Goal: Transaction & Acquisition: Purchase product/service

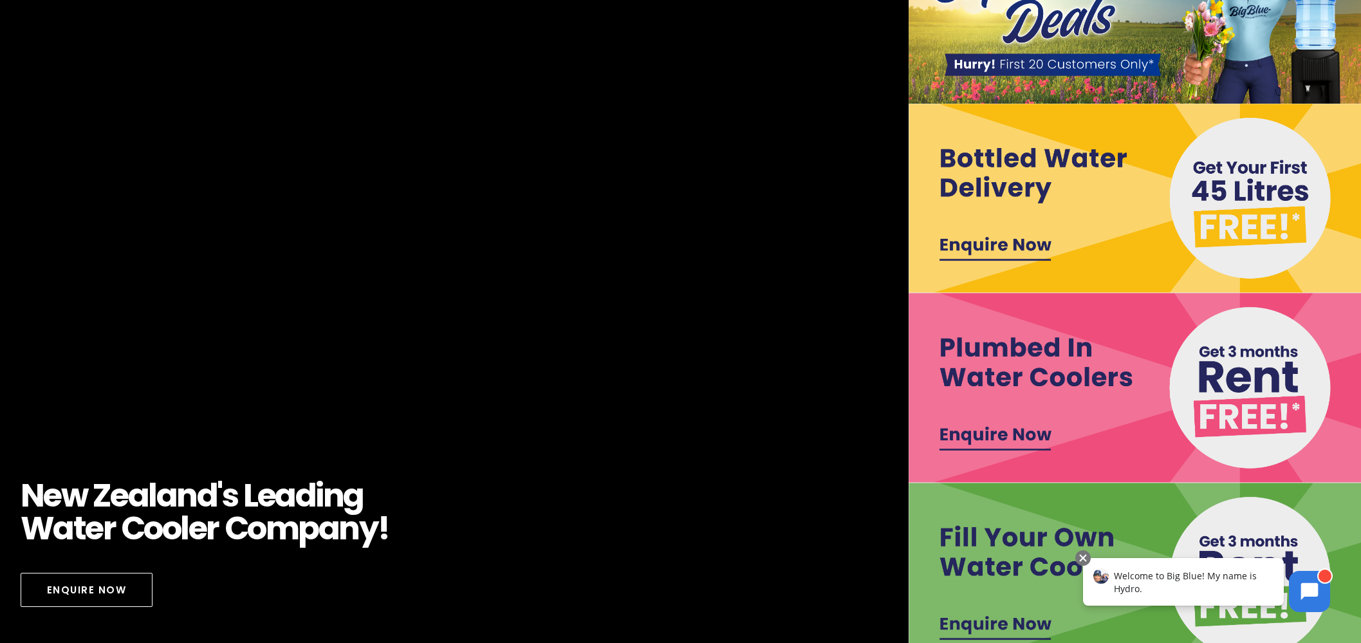
scroll to position [160, 0]
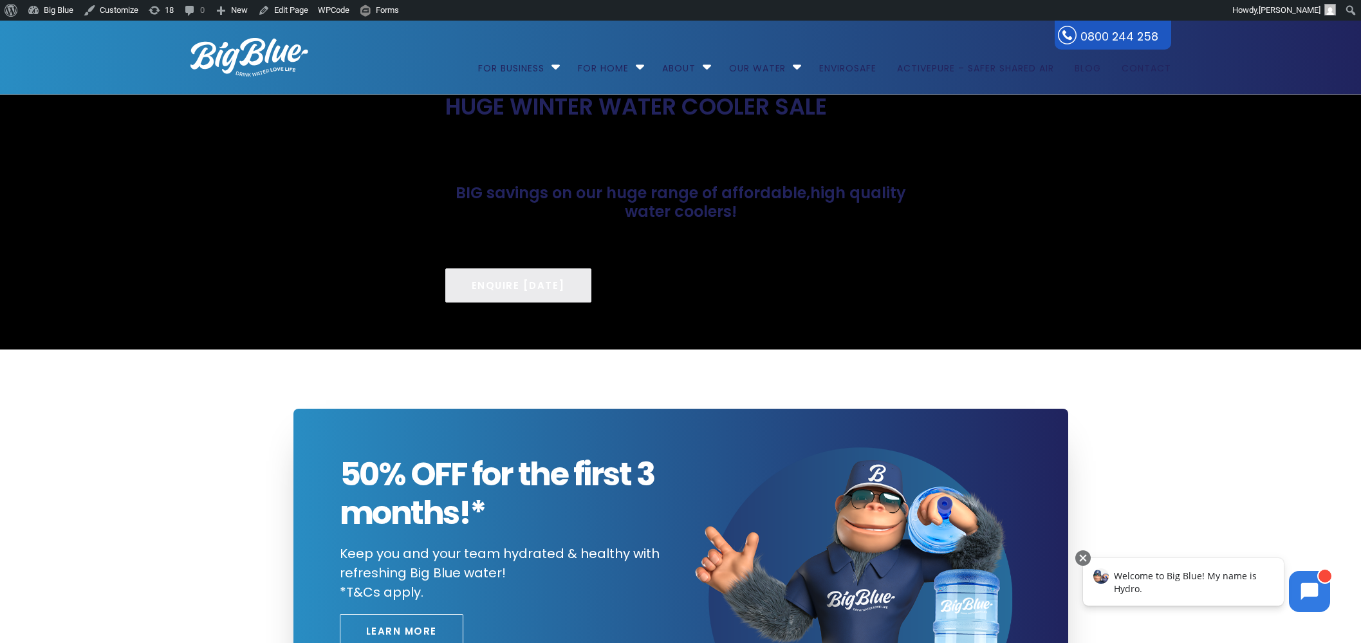
click at [237, 57] on img at bounding box center [250, 57] width 118 height 39
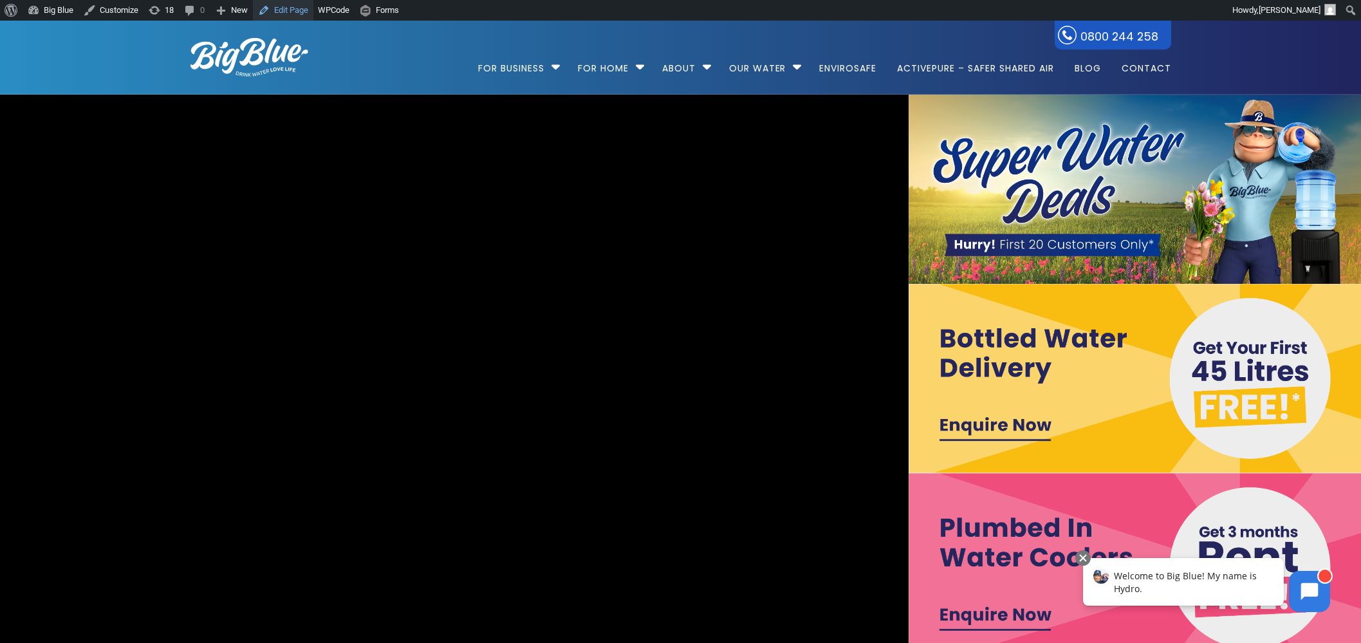
click at [284, 10] on link "Edit Page" at bounding box center [283, 10] width 61 height 21
click at [1079, 354] on img at bounding box center [1137, 378] width 456 height 189
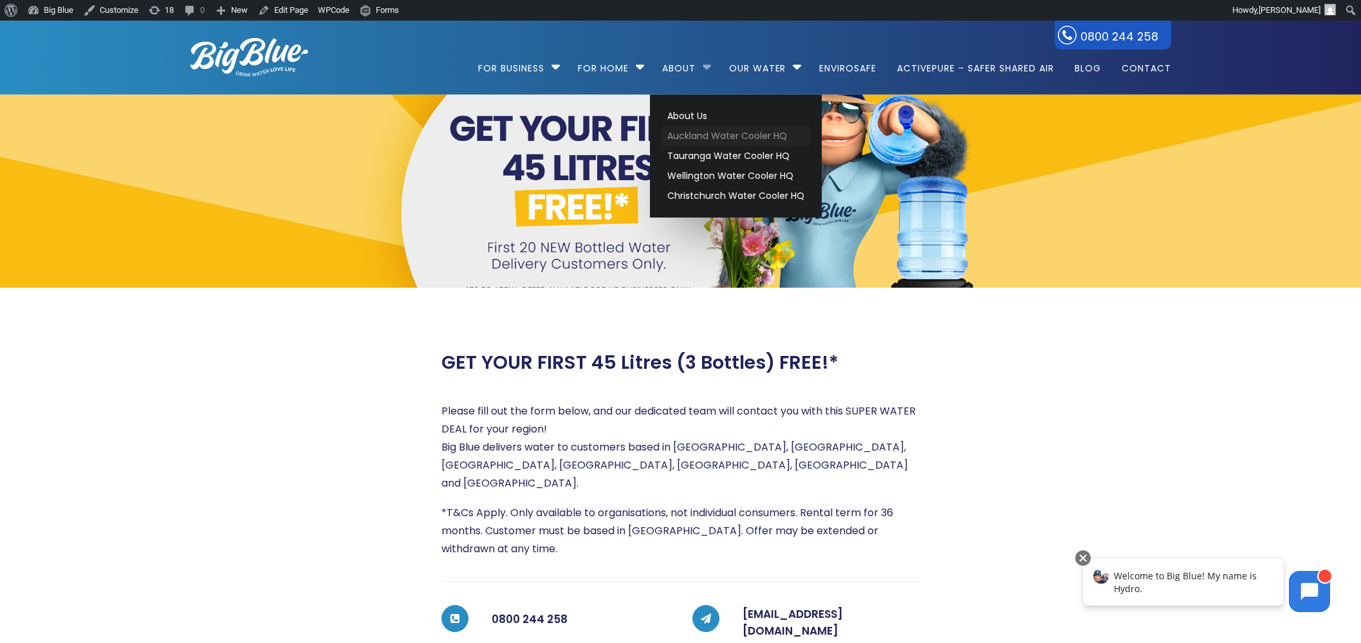
click at [711, 137] on link "Auckland Water Cooler HQ" at bounding box center [736, 136] width 149 height 20
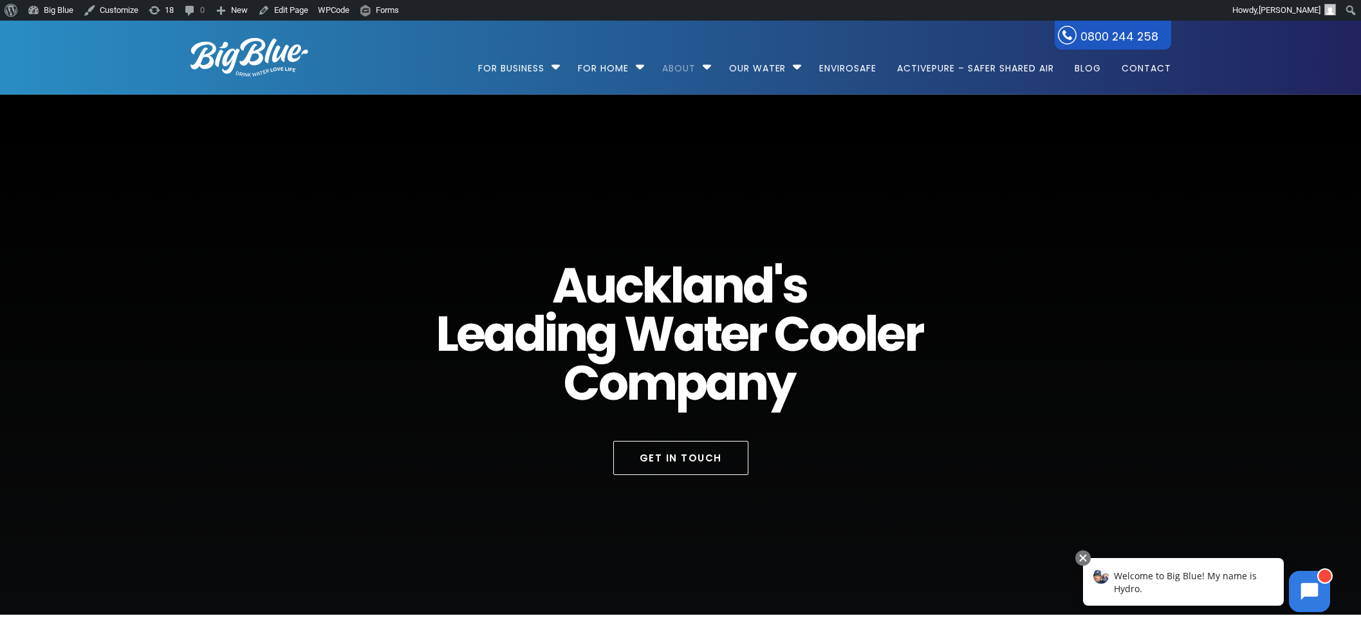
click at [255, 64] on img at bounding box center [250, 57] width 118 height 39
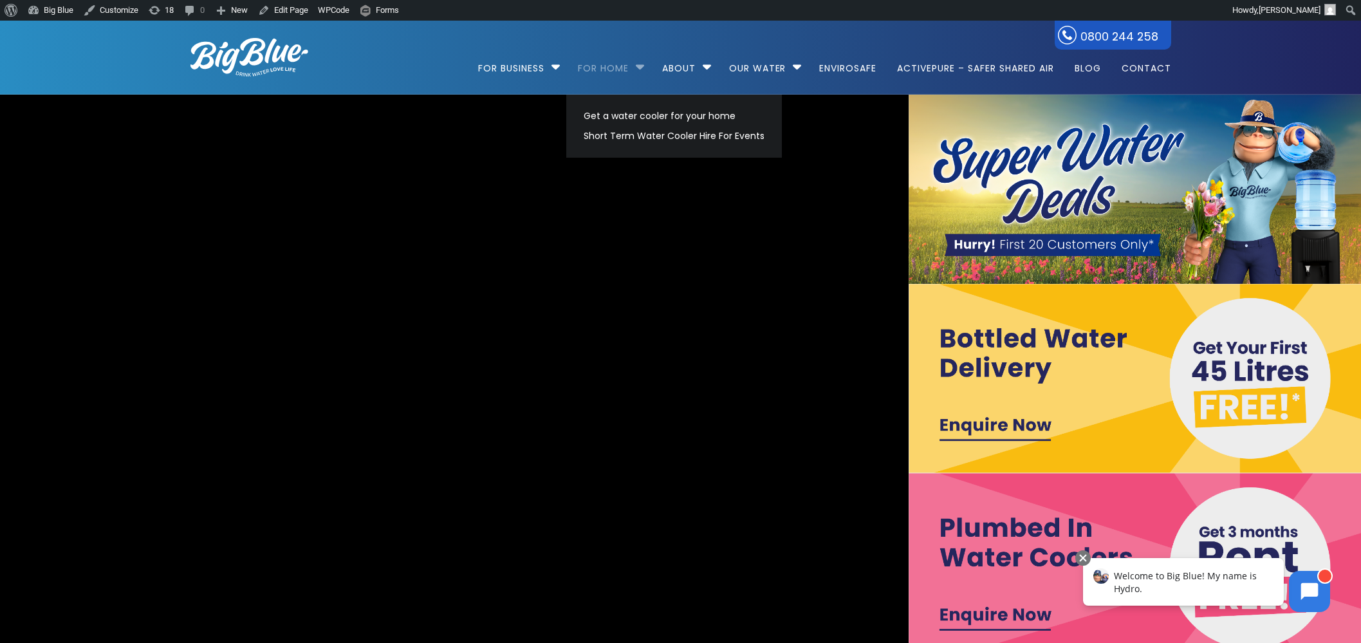
click at [601, 68] on link "For Home" at bounding box center [603, 62] width 69 height 83
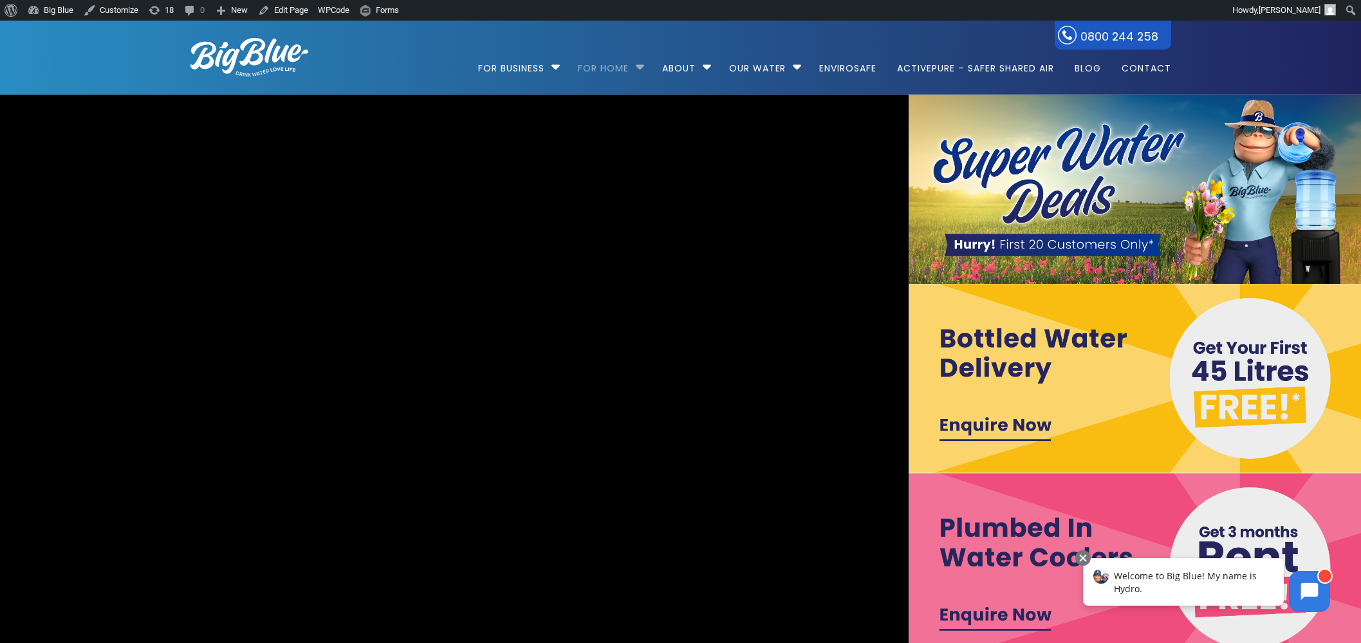
click at [625, 66] on link "For Home" at bounding box center [603, 62] width 69 height 83
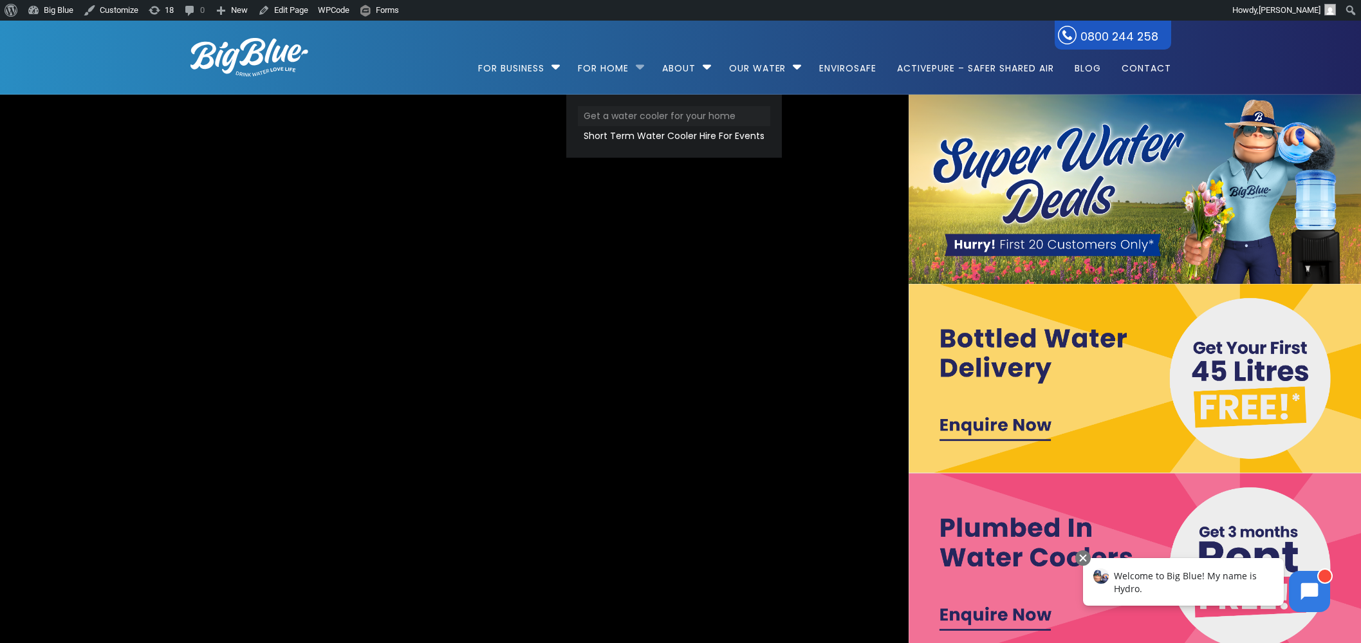
click at [626, 115] on link "Get a water cooler for your home" at bounding box center [674, 116] width 192 height 20
